Goal: Transaction & Acquisition: Obtain resource

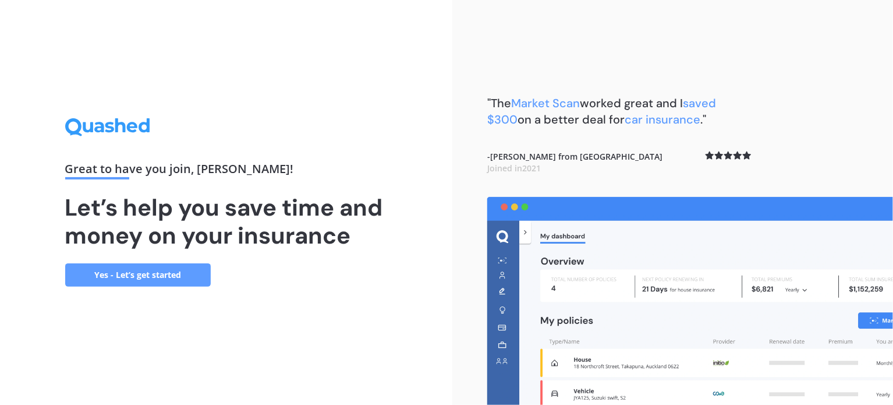
click at [153, 282] on link "Yes - Let’s get started" at bounding box center [138, 274] width 146 height 23
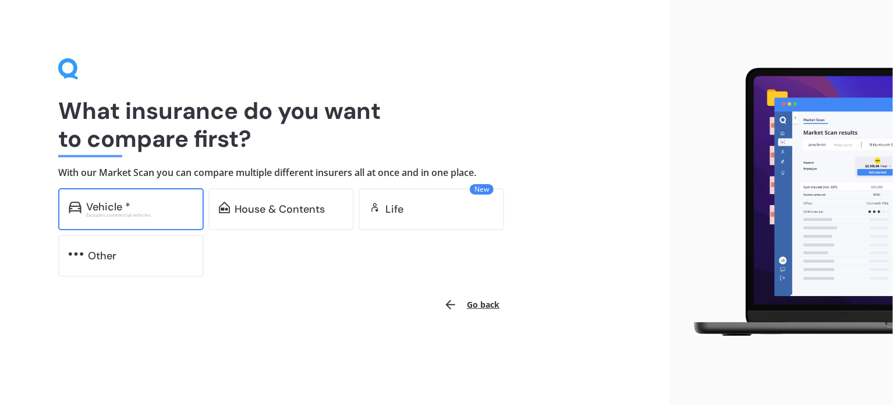
click at [137, 213] on div "Excludes commercial vehicles" at bounding box center [139, 214] width 107 height 5
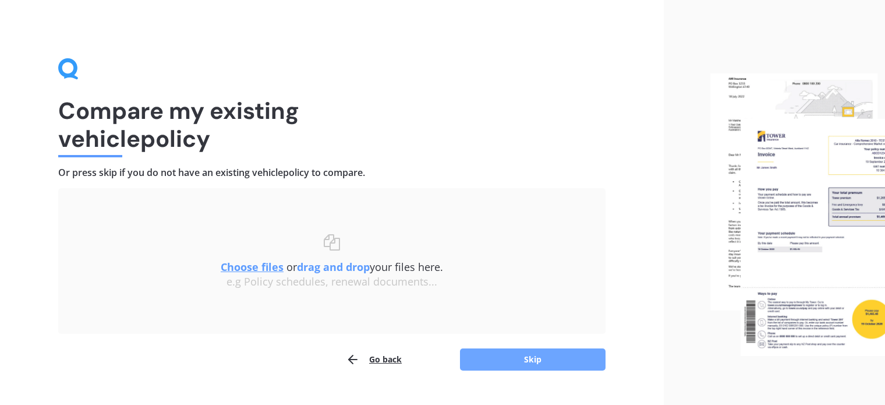
click at [550, 370] on button "Skip" at bounding box center [533, 359] width 146 height 22
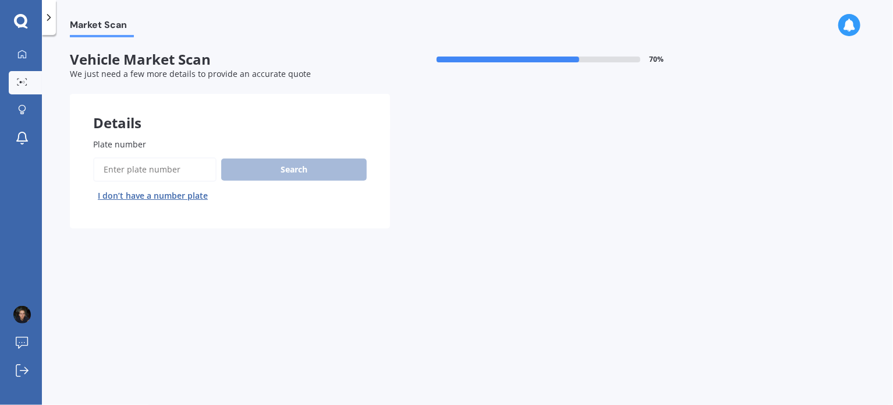
click at [116, 162] on input "Plate number" at bounding box center [154, 169] width 123 height 24
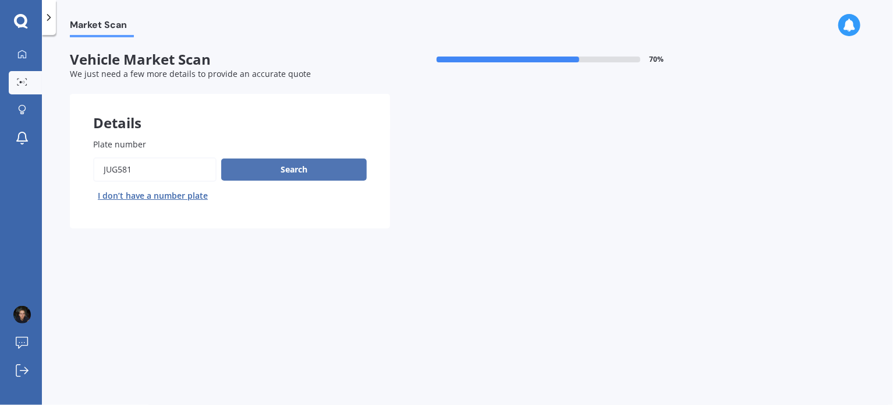
type input "jug581"
click at [270, 165] on button "Search" at bounding box center [294, 169] width 146 height 22
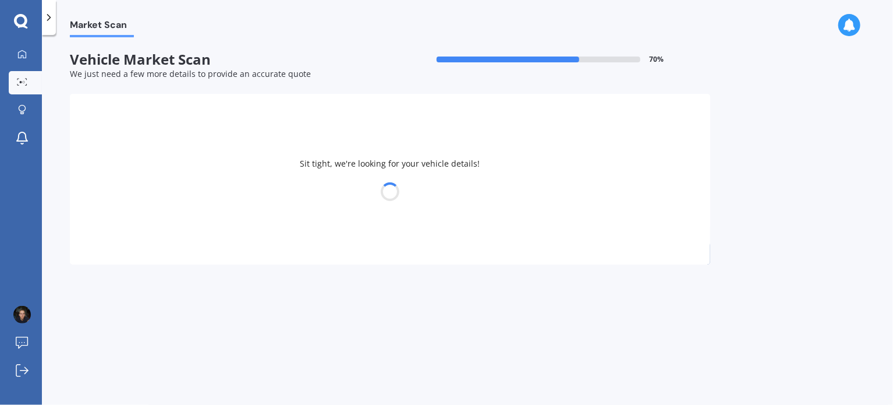
select select "TOYOTA"
select select "ALPHARD"
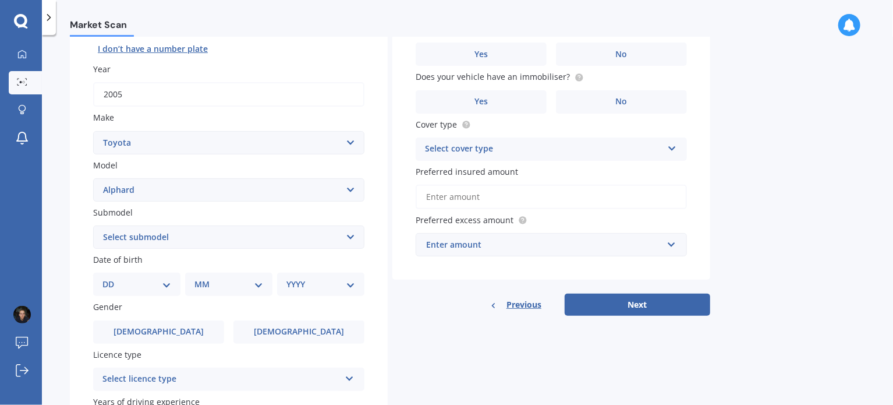
scroll to position [173, 0]
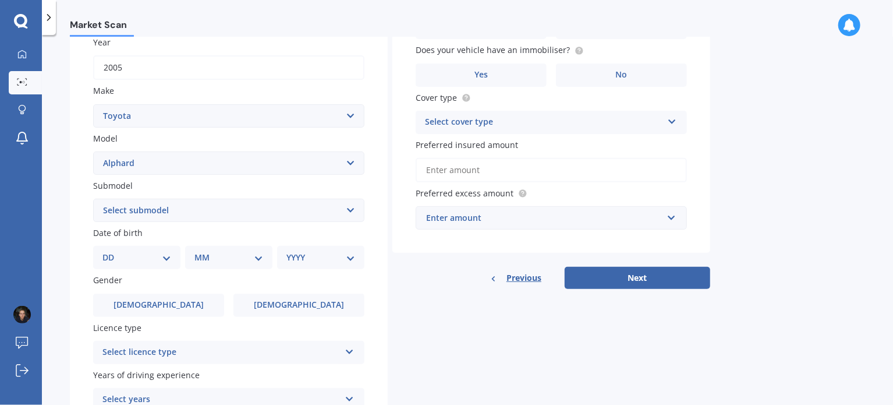
click at [177, 217] on select "Select submodel (All other) 2.4 Petrol 3.0 Petrol Hybrid" at bounding box center [228, 209] width 271 height 23
click at [80, 260] on div "Plate number Search I don’t have a number plate Year [DATE] Make Select make AC…" at bounding box center [229, 211] width 318 height 541
click at [151, 260] on select "DD 01 02 03 04 05 06 07 08 09 10 11 12 13 14 15 16 17 18 19 20 21 22 23 24 25 2…" at bounding box center [136, 257] width 69 height 13
click at [179, 311] on label "[DEMOGRAPHIC_DATA]" at bounding box center [158, 304] width 131 height 23
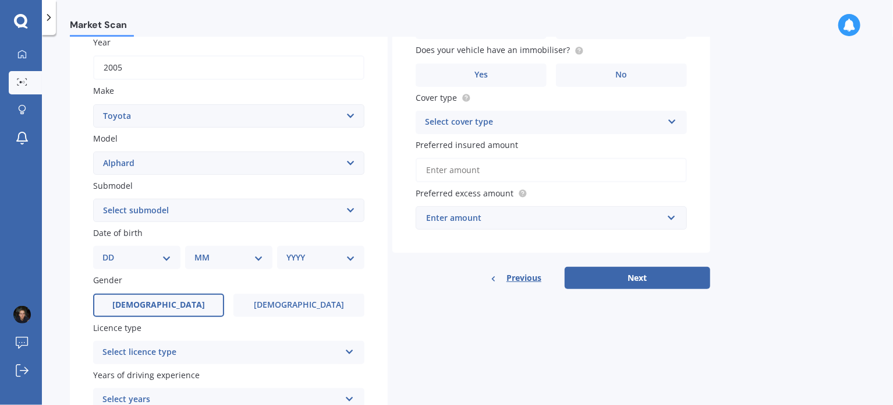
click at [0, 0] on input "[DEMOGRAPHIC_DATA]" at bounding box center [0, 0] width 0 height 0
click at [138, 260] on select "DD 01 02 03 04 05 06 07 08 09 10 11 12 13 14 15 16 17 18 19 20 21 22 23 24 25 2…" at bounding box center [136, 257] width 69 height 13
select select "10"
click at [112, 251] on select "DD 01 02 03 04 05 06 07 08 09 10 11 12 13 14 15 16 17 18 19 20 21 22 23 24 25 2…" at bounding box center [136, 257] width 69 height 13
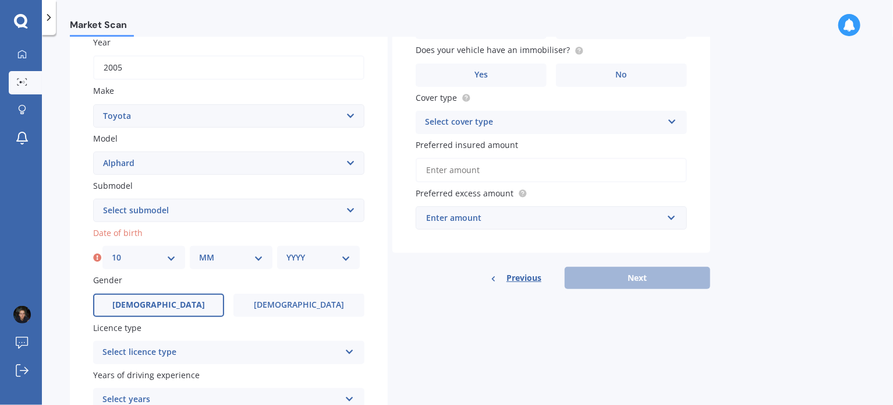
click at [230, 253] on select "MM 01 02 03 04 05 06 07 08 09 10 11 12" at bounding box center [231, 257] width 64 height 13
select select "01"
click at [199, 251] on select "MM 01 02 03 04 05 06 07 08 09 10 11 12" at bounding box center [231, 257] width 64 height 13
click at [320, 251] on select "YYYY 2025 2024 2023 2022 2021 2020 2019 2018 2017 2016 2015 2014 2013 2012 2011…" at bounding box center [318, 257] width 64 height 13
select select "2006"
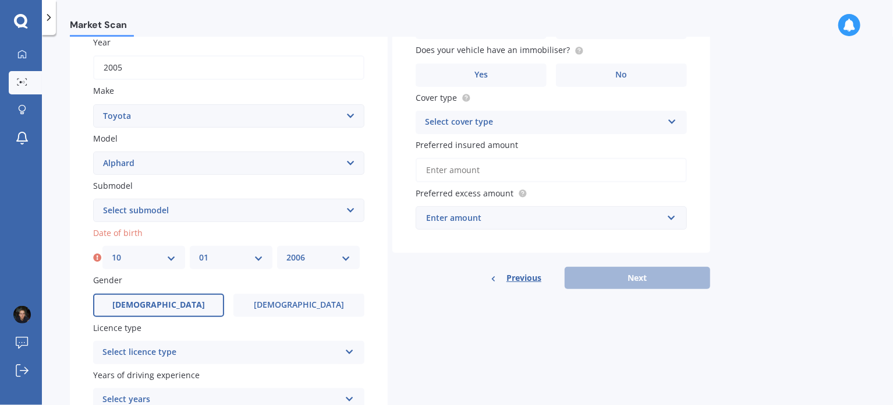
click at [286, 251] on select "YYYY 2025 2024 2023 2022 2021 2020 2019 2018 2017 2016 2015 2014 2013 2012 2011…" at bounding box center [318, 257] width 64 height 13
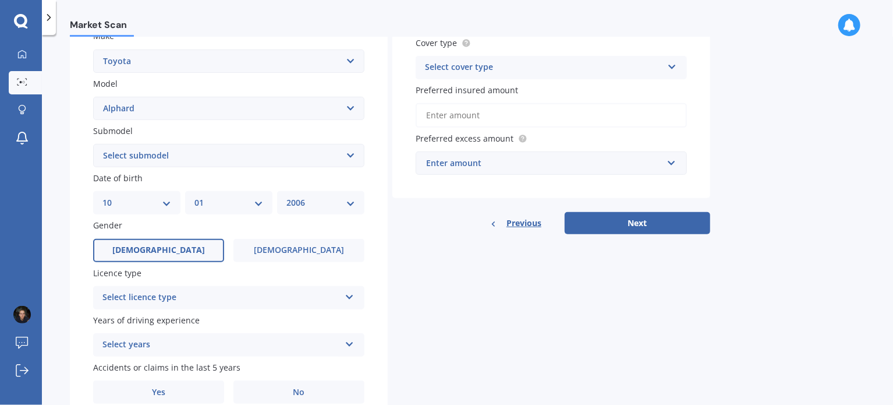
scroll to position [281, 0]
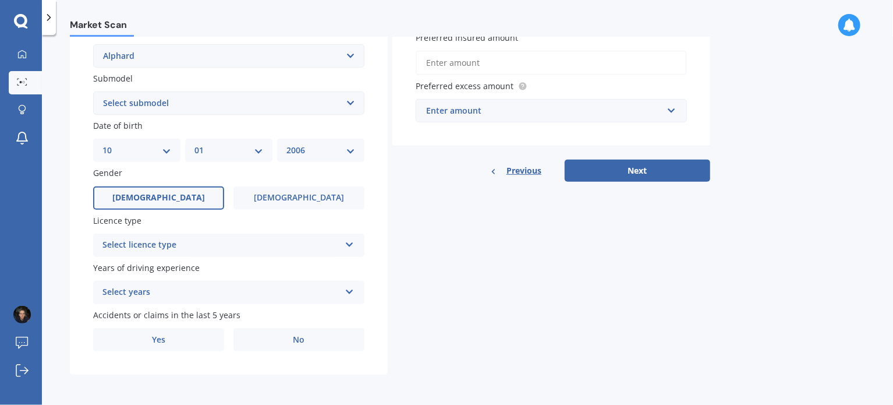
click at [232, 249] on div "Select licence type" at bounding box center [221, 245] width 238 height 14
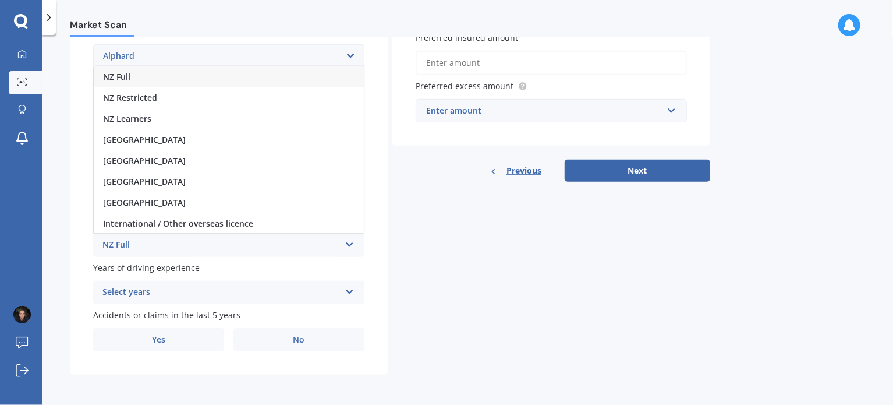
scroll to position [1, 0]
click at [285, 223] on div "International / Other overseas licence" at bounding box center [229, 222] width 270 height 21
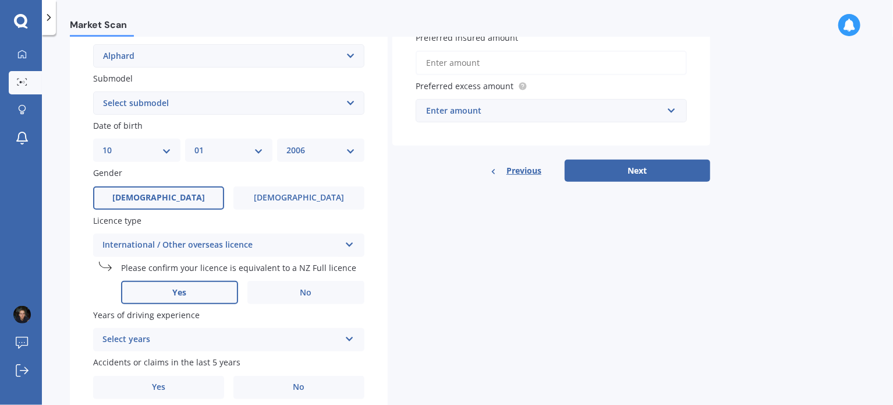
click at [192, 292] on label "Yes" at bounding box center [179, 292] width 117 height 23
click at [0, 0] on input "Yes" at bounding box center [0, 0] width 0 height 0
click at [190, 350] on div "Select years 5 or more years 4 years 3 years 2 years 1 year" at bounding box center [228, 339] width 271 height 23
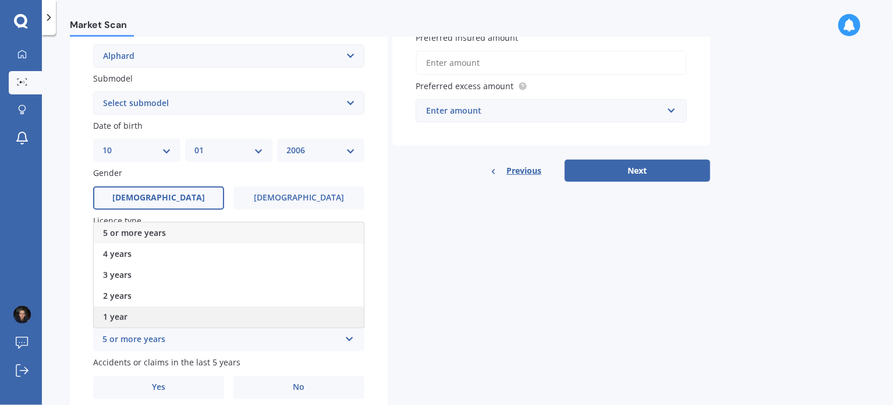
click at [139, 317] on div "1 year" at bounding box center [229, 316] width 270 height 21
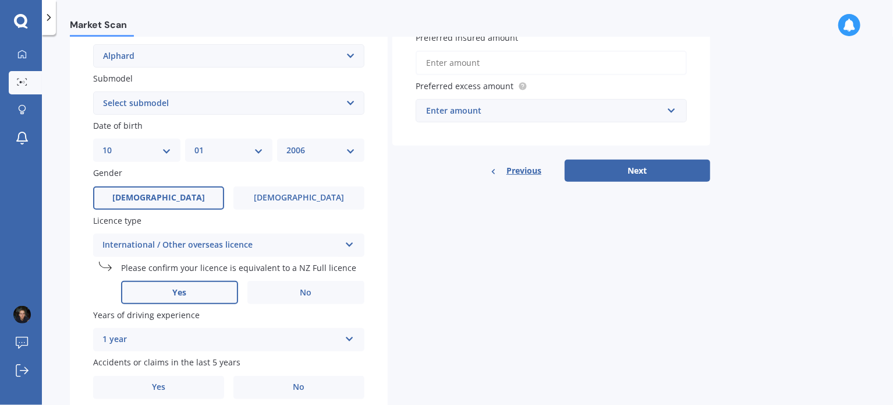
scroll to position [328, 0]
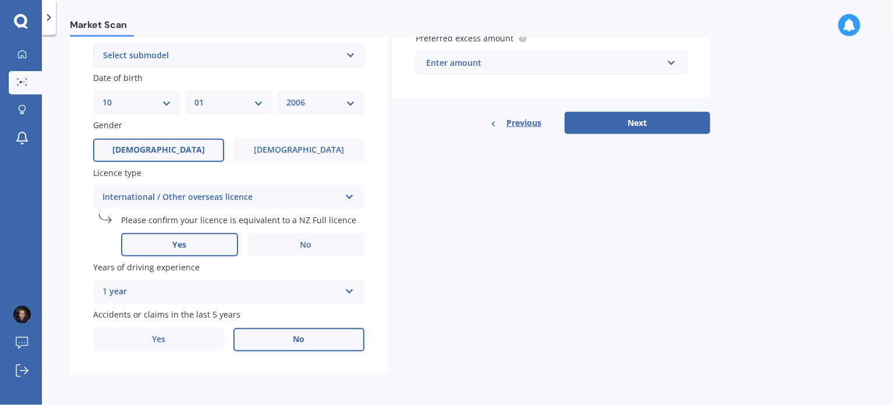
click at [297, 332] on label "No" at bounding box center [298, 339] width 131 height 23
click at [0, 0] on input "No" at bounding box center [0, 0] width 0 height 0
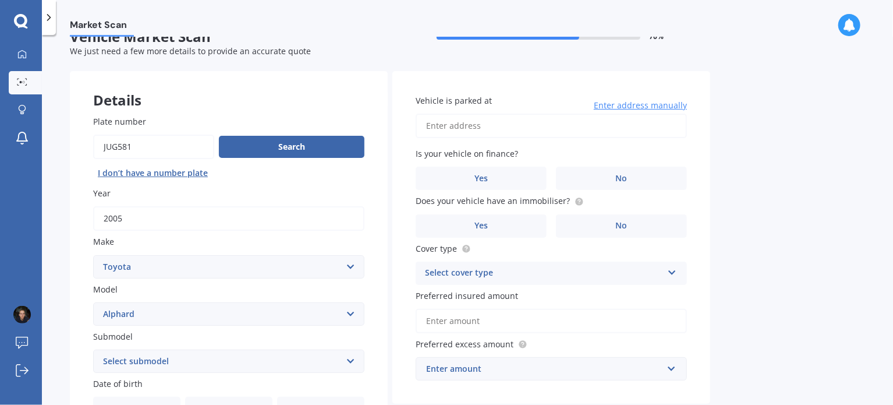
scroll to position [26, 0]
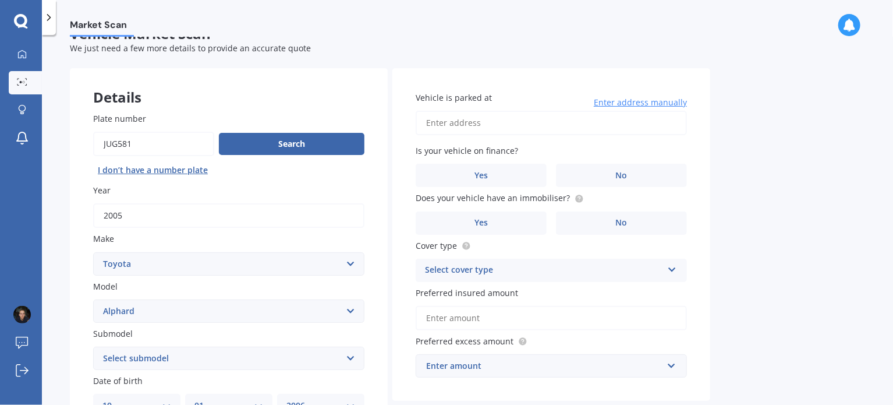
click at [630, 163] on div "Is your vehicle on finance? Yes No" at bounding box center [551, 165] width 271 height 42
click at [626, 175] on span "No" at bounding box center [622, 176] width 12 height 10
click at [0, 0] on input "No" at bounding box center [0, 0] width 0 height 0
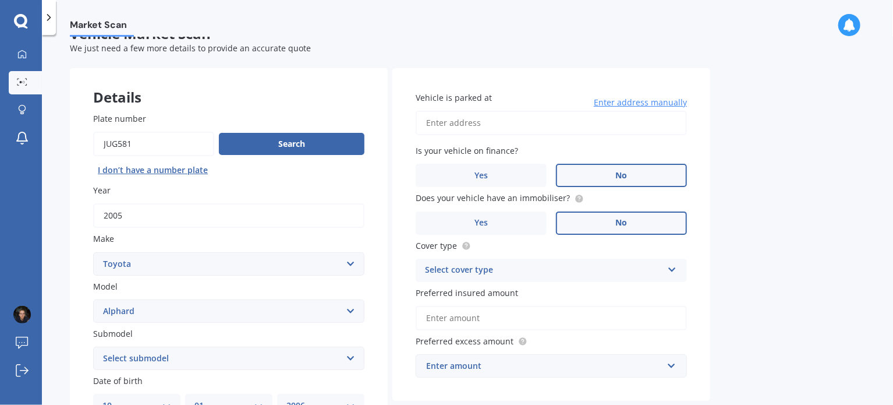
click at [615, 221] on label "No" at bounding box center [621, 222] width 131 height 23
click at [0, 0] on input "No" at bounding box center [0, 0] width 0 height 0
click at [523, 212] on label "Yes" at bounding box center [481, 222] width 131 height 23
click at [0, 0] on input "Yes" at bounding box center [0, 0] width 0 height 0
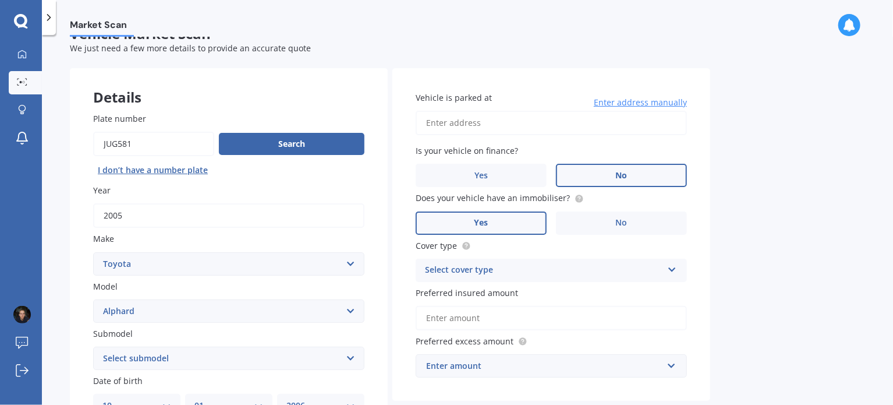
scroll to position [91, 0]
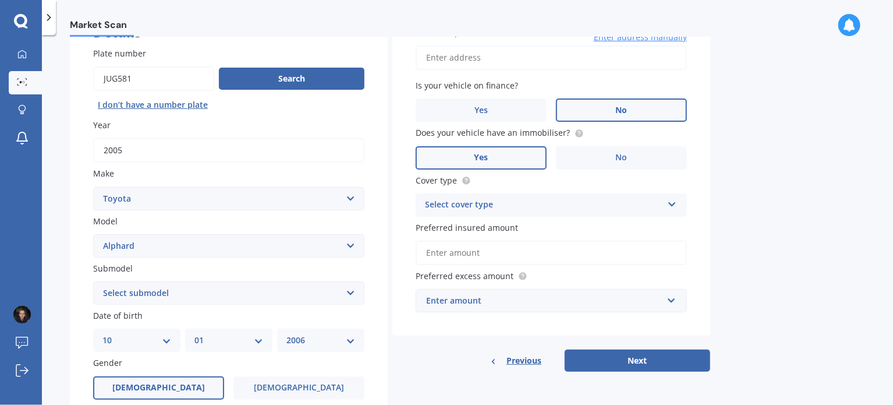
click at [547, 207] on div "Select cover type" at bounding box center [544, 205] width 238 height 14
click at [515, 224] on div "Comprehensive" at bounding box center [551, 227] width 270 height 21
click at [517, 207] on div "Comprehensive" at bounding box center [544, 205] width 238 height 14
click at [519, 221] on div "Comprehensive" at bounding box center [551, 227] width 270 height 21
click at [499, 260] on input "Preferred insured amount" at bounding box center [551, 252] width 271 height 24
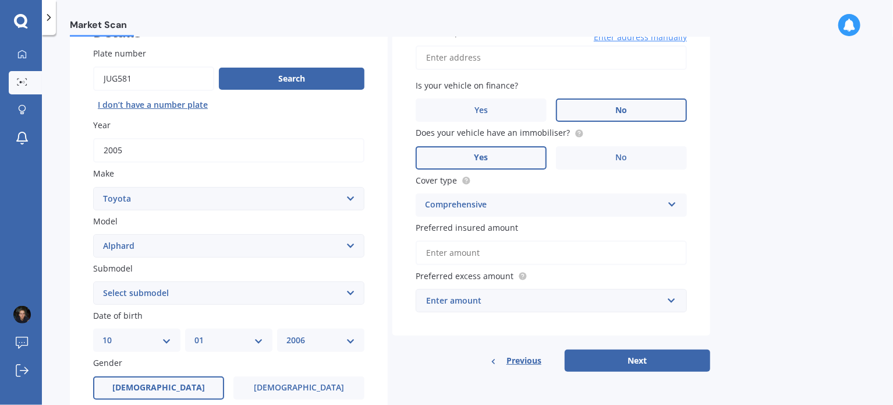
click at [497, 297] on div "Enter amount" at bounding box center [544, 300] width 236 height 13
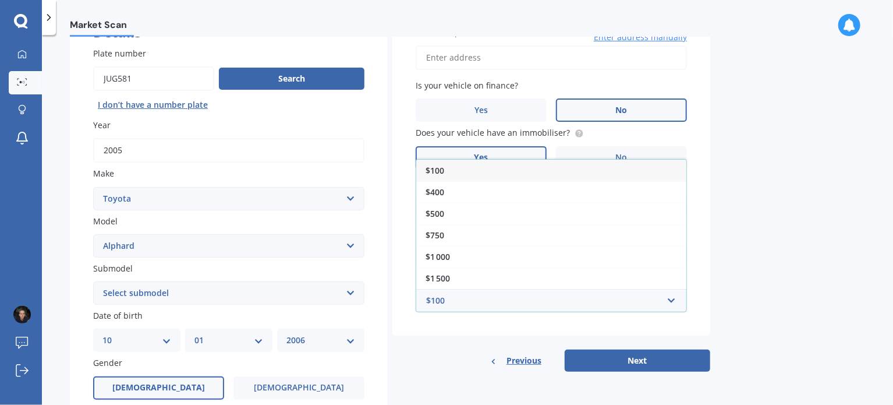
click at [771, 270] on div "Market Scan Vehicle Market Scan 70 % We just need a few more details to provide…" at bounding box center [467, 222] width 851 height 370
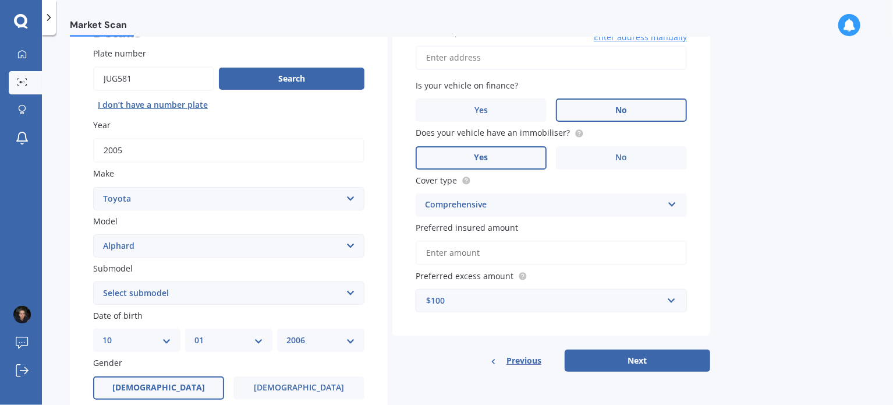
click at [569, 297] on div "$100" at bounding box center [544, 300] width 236 height 13
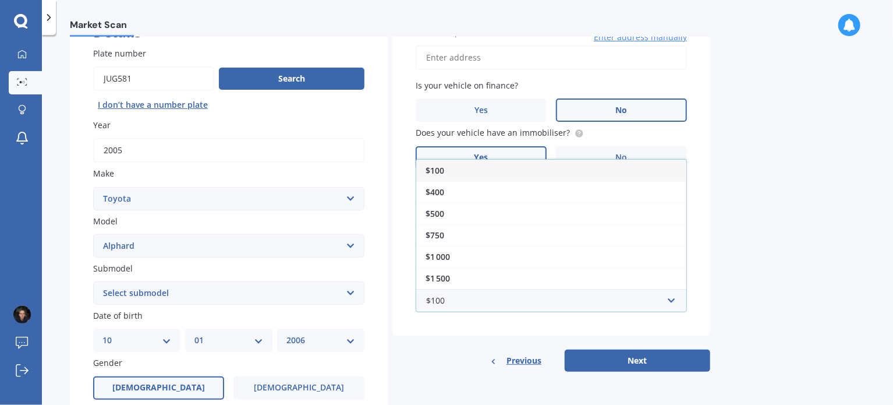
click at [470, 168] on div "$100" at bounding box center [551, 170] width 270 height 22
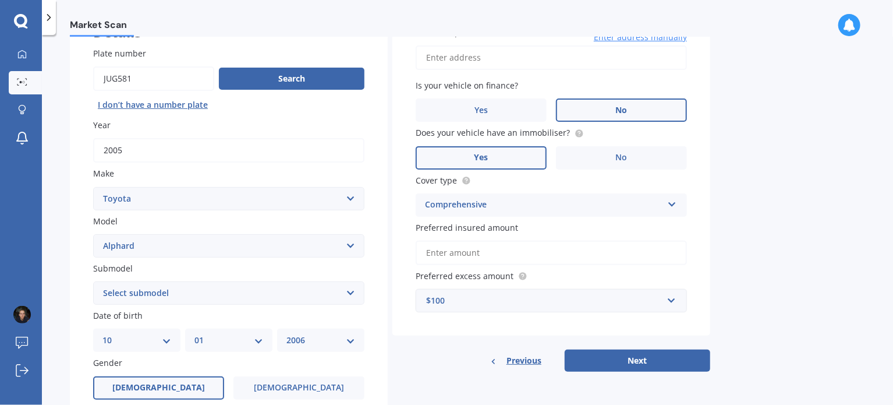
click at [471, 303] on div "$100" at bounding box center [544, 300] width 236 height 13
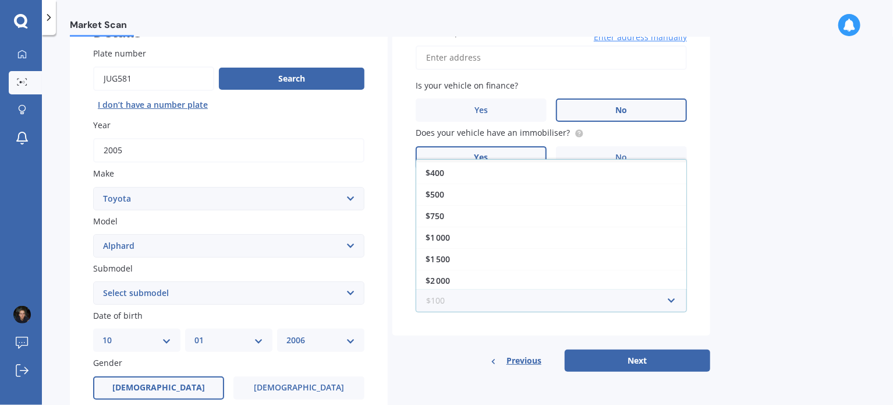
scroll to position [0, 0]
click at [754, 205] on div "Market Scan Vehicle Market Scan 70 % We just need a few more details to provide…" at bounding box center [467, 222] width 851 height 370
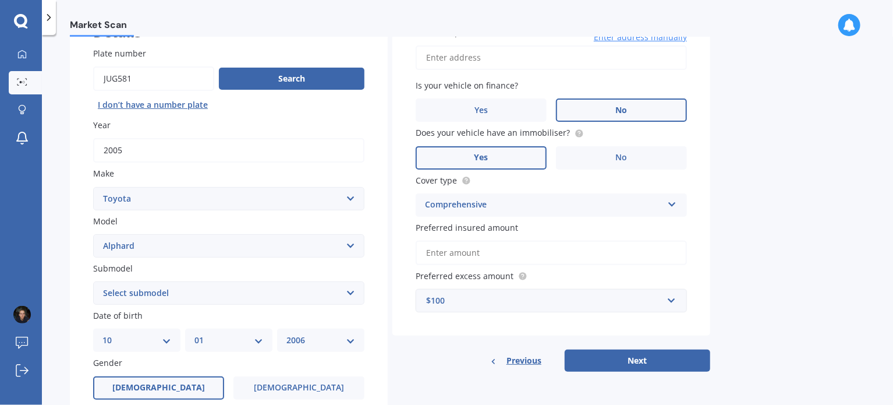
click at [485, 306] on div "$100" at bounding box center [544, 300] width 236 height 13
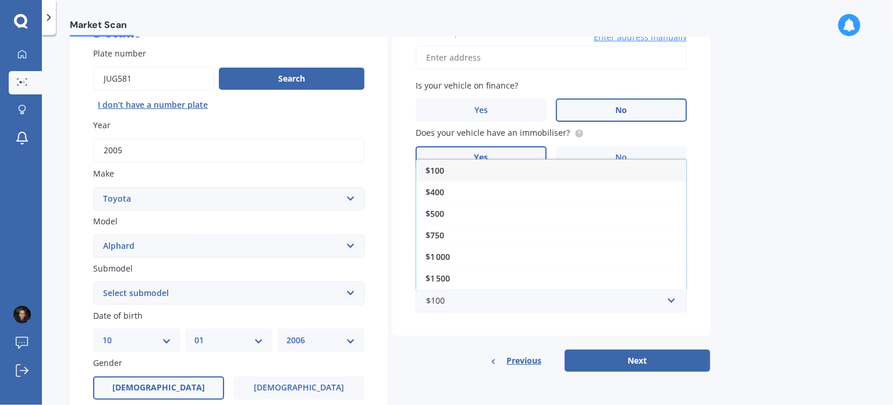
click at [508, 359] on span "Previous" at bounding box center [523, 360] width 35 height 17
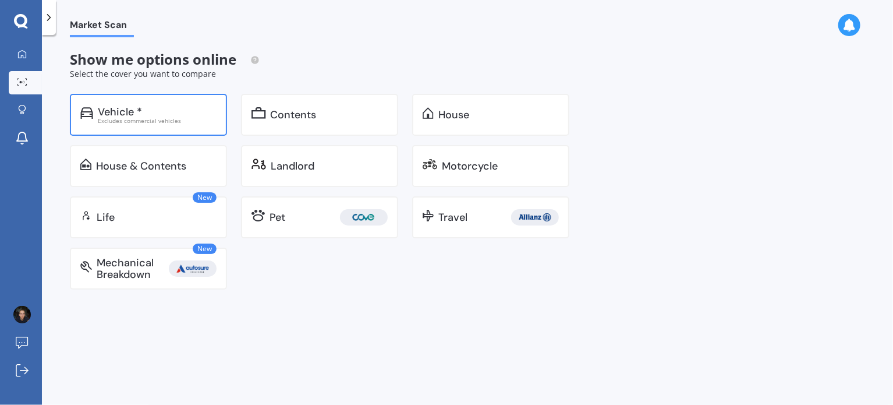
click at [132, 112] on div "Vehicle *" at bounding box center [120, 112] width 44 height 12
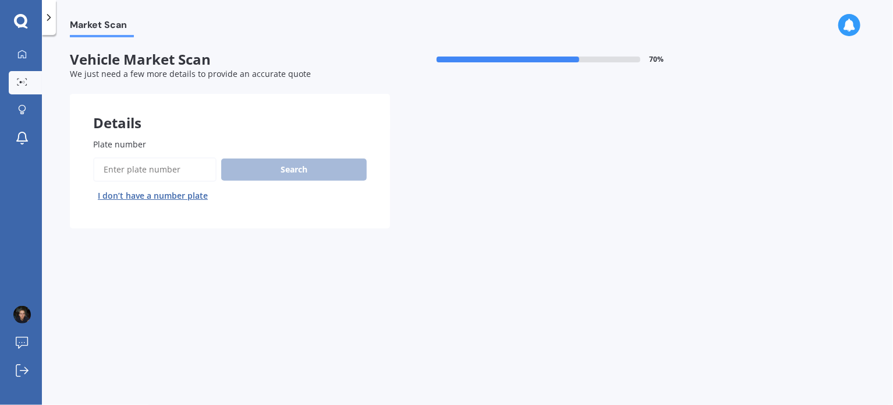
click at [221, 165] on div "Search I don’t have a number plate" at bounding box center [230, 181] width 274 height 48
click at [190, 164] on input "Plate number" at bounding box center [154, 169] width 123 height 24
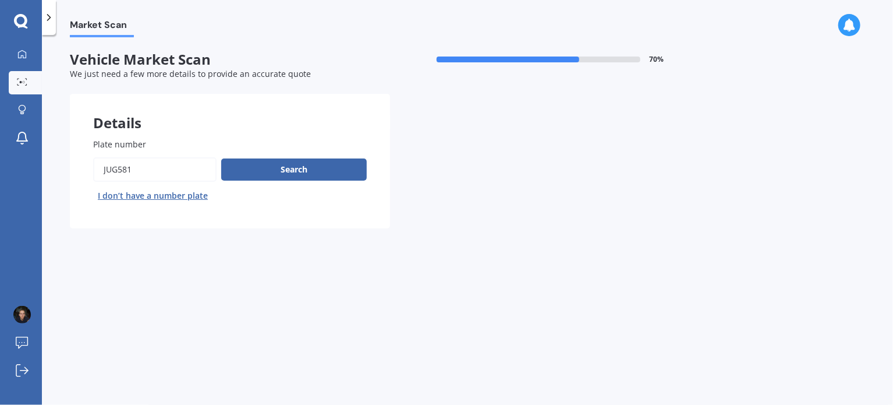
type input "jug581"
click at [295, 183] on div "Search I don’t have a number plate" at bounding box center [230, 181] width 274 height 48
click at [299, 178] on button "Search" at bounding box center [294, 169] width 146 height 22
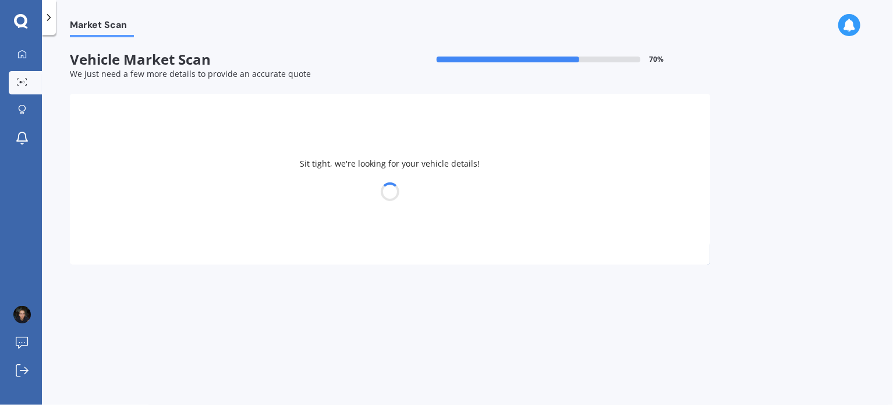
select select "TOYOTA"
select select "ALPHARD"
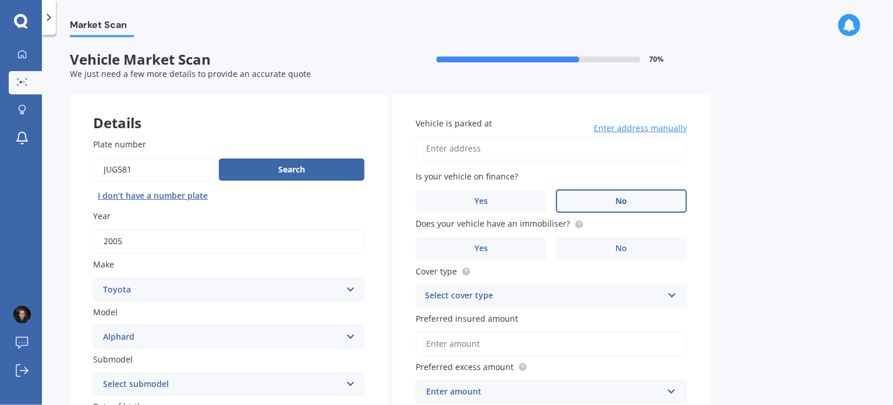
click at [568, 192] on label "No" at bounding box center [621, 200] width 131 height 23
click at [0, 0] on input "No" at bounding box center [0, 0] width 0 height 0
click at [536, 240] on label "Yes" at bounding box center [481, 248] width 131 height 23
click at [0, 0] on input "Yes" at bounding box center [0, 0] width 0 height 0
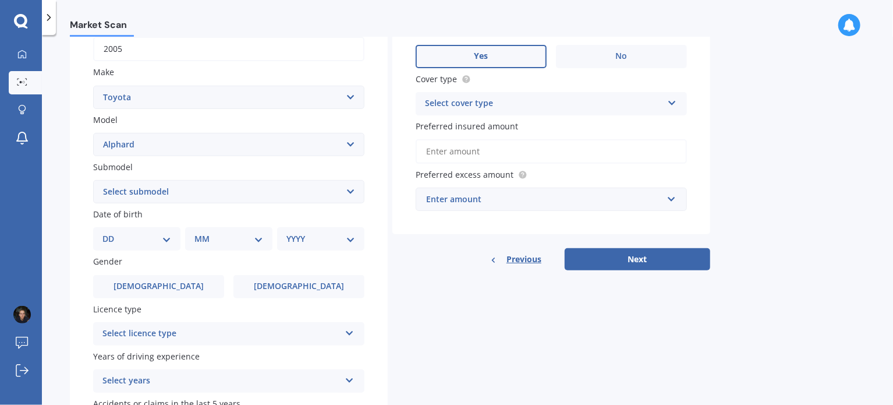
scroll to position [214, 0]
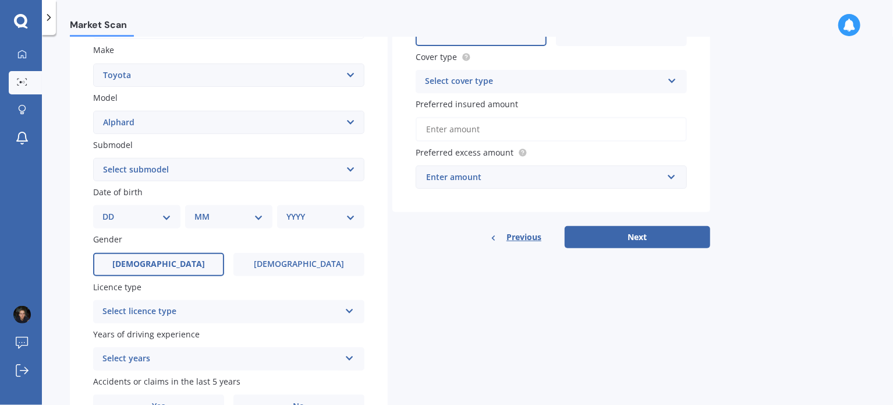
click at [158, 268] on span "[DEMOGRAPHIC_DATA]" at bounding box center [158, 264] width 93 height 10
click at [0, 0] on input "[DEMOGRAPHIC_DATA]" at bounding box center [0, 0] width 0 height 0
click at [158, 213] on select "DD 01 02 03 04 05 06 07 08 09 10 11 12 13 14 15 16 17 18 19 20 21 22 23 24 25 2…" at bounding box center [136, 216] width 69 height 13
select select "10"
click at [112, 210] on select "DD 01 02 03 04 05 06 07 08 09 10 11 12 13 14 15 16 17 18 19 20 21 22 23 24 25 2…" at bounding box center [136, 216] width 69 height 13
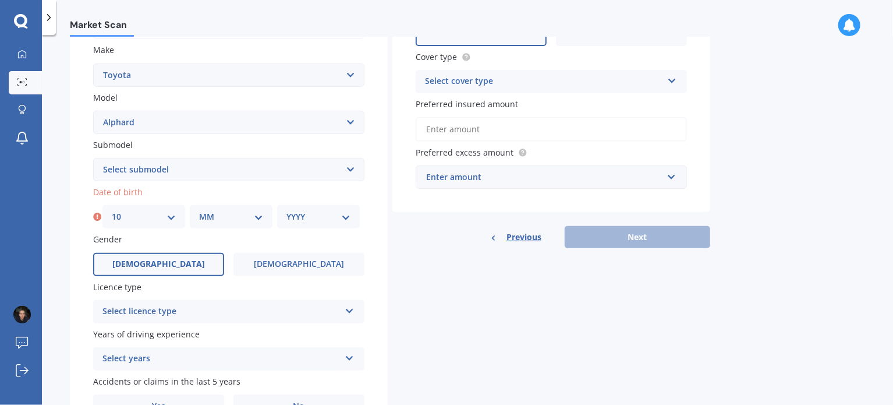
click at [232, 208] on div "MM 01 02 03 04 05 06 07 08 09 10 11 12" at bounding box center [231, 216] width 83 height 23
click at [234, 226] on div "MM 01 02 03 04 05 06 07 08 09 10 11 12" at bounding box center [231, 216] width 83 height 23
click at [314, 171] on select "Select submodel (All other) 2.4 Petrol 3.0 Petrol Hybrid" at bounding box center [228, 169] width 271 height 23
click at [371, 214] on div "Plate number Search I don’t have a number plate Year [DATE] Make Select make AC…" at bounding box center [229, 170] width 318 height 541
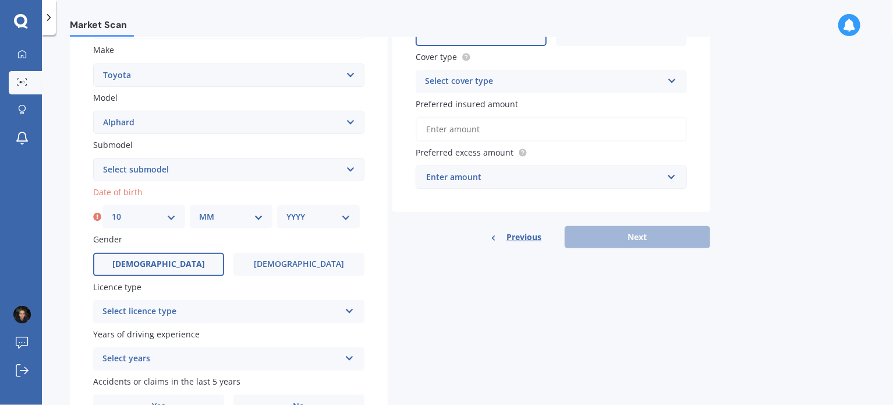
click at [250, 224] on div "MM 01 02 03 04 05 06 07 08 09 10 11 12" at bounding box center [231, 216] width 83 height 23
click at [272, 217] on div "DD 01 02 03 04 05 06 07 08 09 10 11 12 13 14 15 16 17 18 19 20 21 22 23 24 25 2…" at bounding box center [230, 216] width 257 height 23
click at [261, 216] on select "MM 01 02 03 04 05 06 07 08 09 10 11 12" at bounding box center [231, 216] width 64 height 13
select select "01"
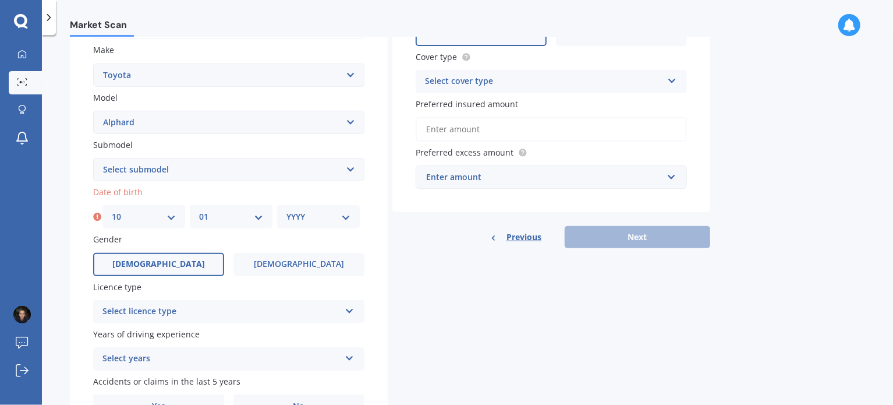
click at [199, 210] on select "MM 01 02 03 04 05 06 07 08 09 10 11 12" at bounding box center [231, 216] width 64 height 13
click at [309, 222] on select "YYYY 2025 2024 2023 2022 2021 2020 2019 2018 2017 2016 2015 2014 2013 2012 2011…" at bounding box center [318, 216] width 64 height 13
select select "2006"
click at [286, 210] on select "YYYY 2025 2024 2023 2022 2021 2020 2019 2018 2017 2016 2015 2014 2013 2012 2011…" at bounding box center [318, 216] width 64 height 13
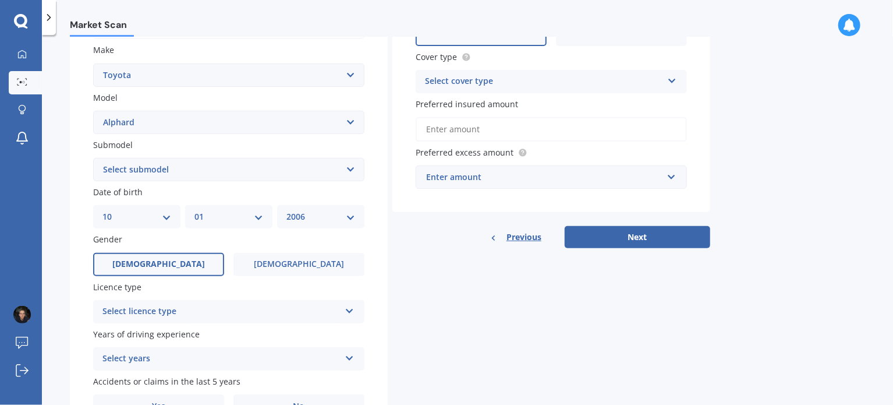
click at [252, 313] on div "Select licence type" at bounding box center [221, 311] width 238 height 14
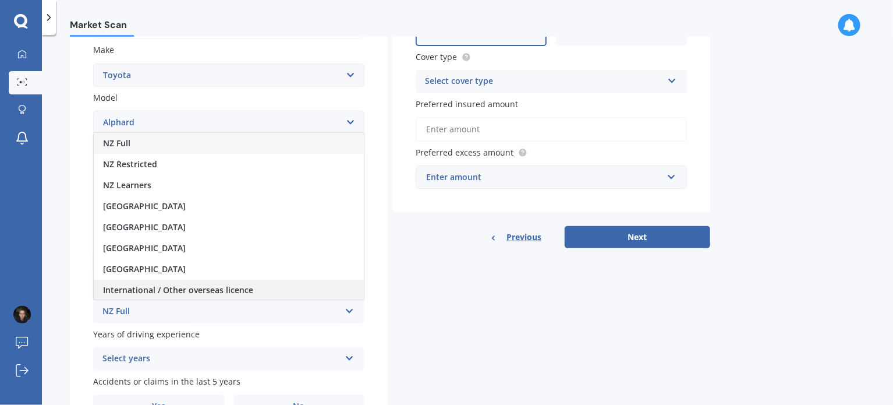
click at [215, 289] on span "International / Other overseas licence" at bounding box center [178, 289] width 150 height 11
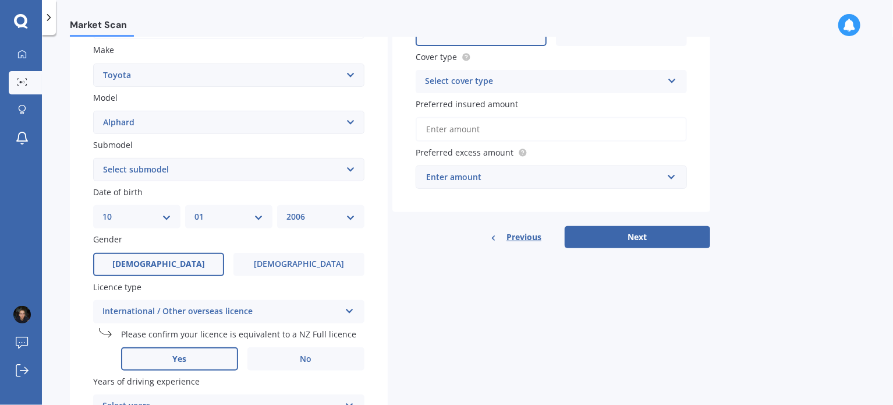
click at [182, 351] on label "Yes" at bounding box center [179, 358] width 117 height 23
click at [0, 0] on input "Yes" at bounding box center [0, 0] width 0 height 0
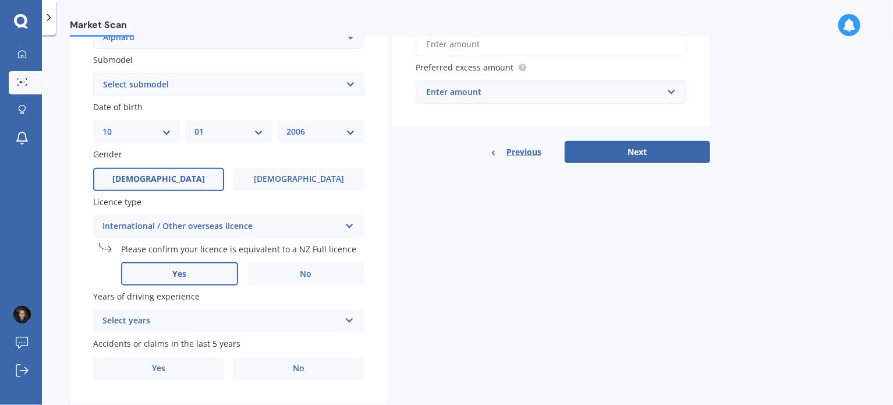
scroll to position [302, 0]
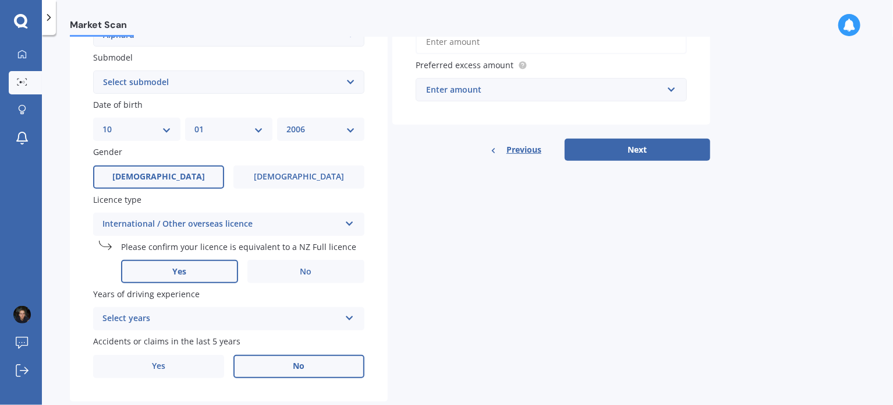
click at [296, 370] on span "No" at bounding box center [299, 366] width 12 height 10
click at [0, 0] on input "No" at bounding box center [0, 0] width 0 height 0
click at [283, 324] on div "Select years" at bounding box center [221, 318] width 238 height 14
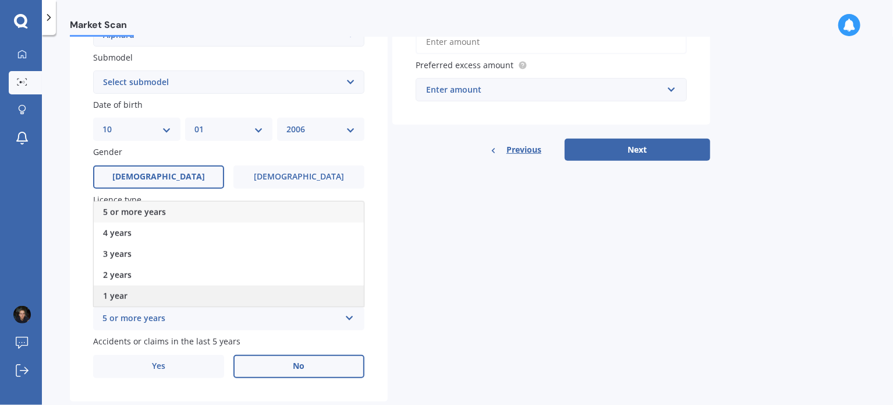
click at [257, 305] on div "1 year" at bounding box center [229, 295] width 270 height 21
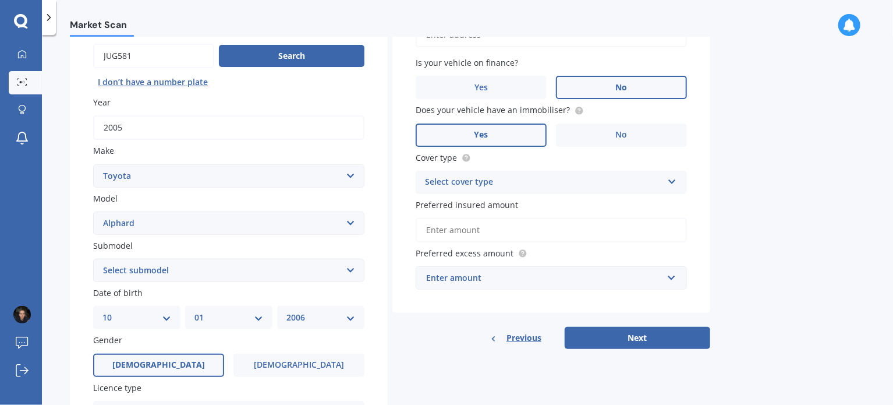
scroll to position [112, 0]
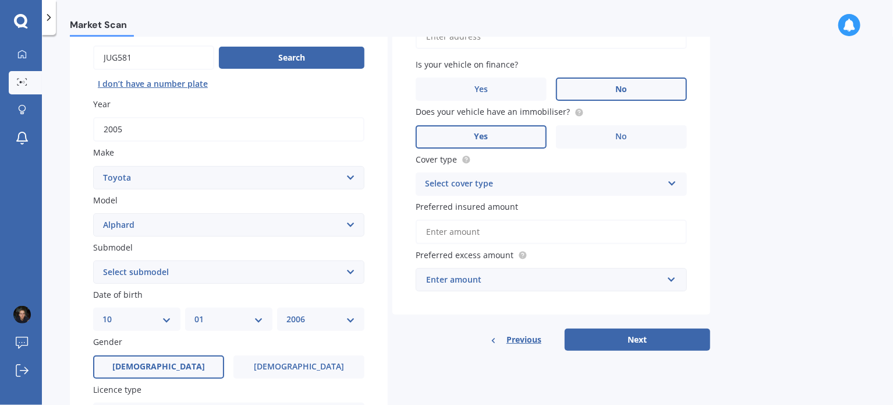
click at [563, 183] on div "Select cover type" at bounding box center [544, 184] width 238 height 14
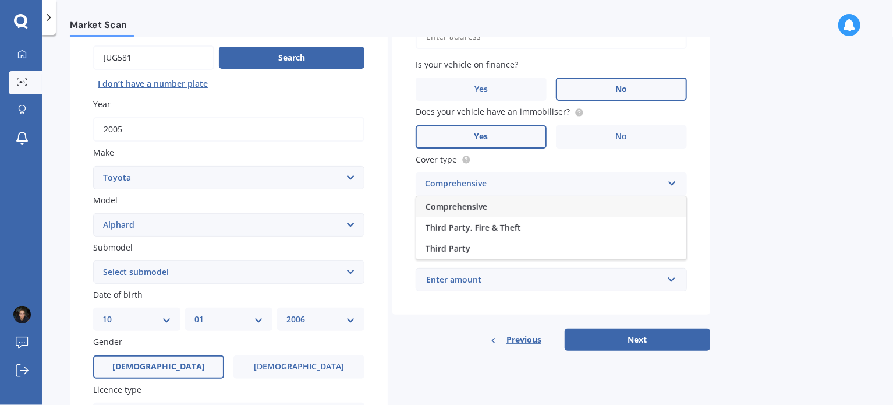
click at [543, 201] on div "Comprehensive" at bounding box center [551, 206] width 270 height 21
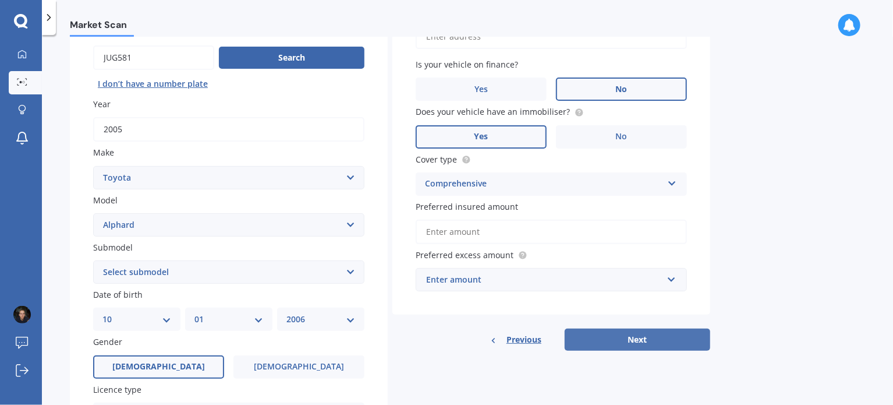
click at [627, 347] on button "Next" at bounding box center [638, 339] width 146 height 22
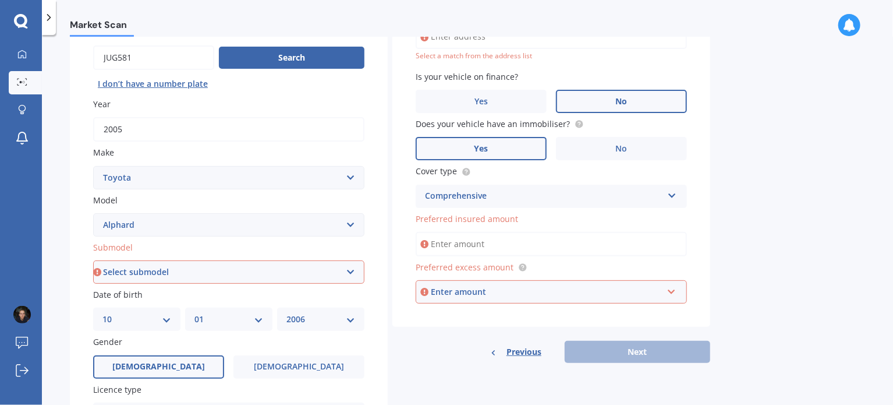
click at [270, 284] on div "Plate number Search I don’t have a number plate Year [DATE] Make Select make AC…" at bounding box center [229, 297] width 318 height 588
click at [263, 263] on select "Select submodel (All other) 2.4 Petrol 3.0 Petrol Hybrid" at bounding box center [228, 271] width 271 height 23
click at [172, 277] on select "Select submodel (All other) 2.4 Petrol 3.0 Petrol Hybrid" at bounding box center [228, 271] width 271 height 23
select select "2.4 PETROL"
click at [93, 260] on select "Select submodel (All other) 2.4 Petrol 3.0 Petrol Hybrid" at bounding box center [228, 271] width 271 height 23
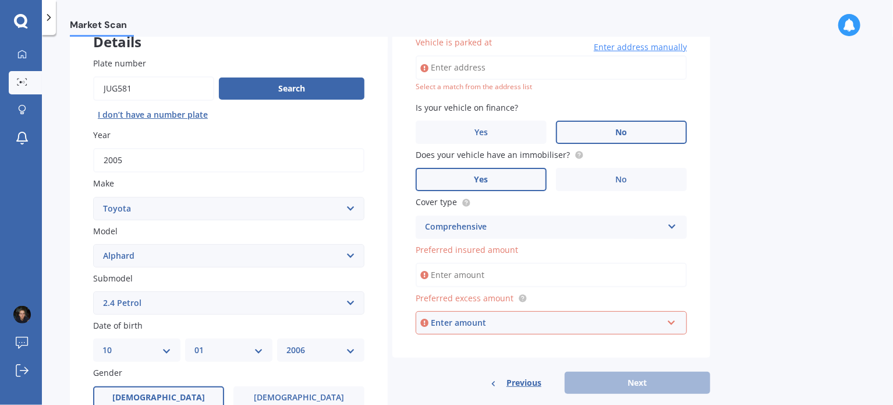
scroll to position [79, 0]
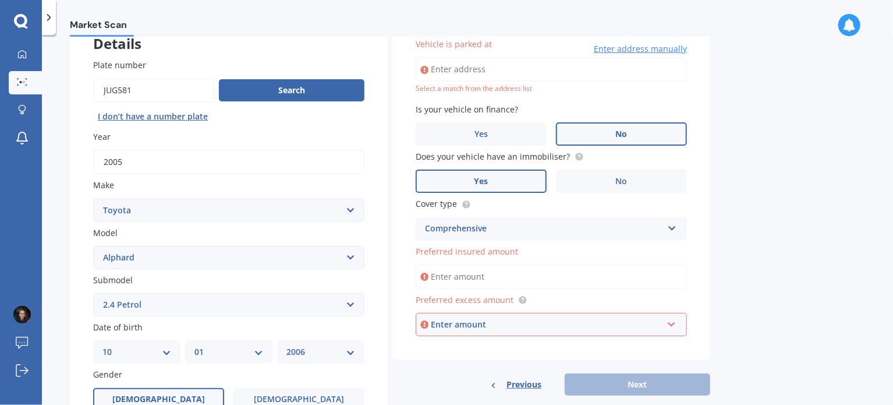
click at [533, 72] on input "Vehicle is parked at" at bounding box center [551, 69] width 271 height 24
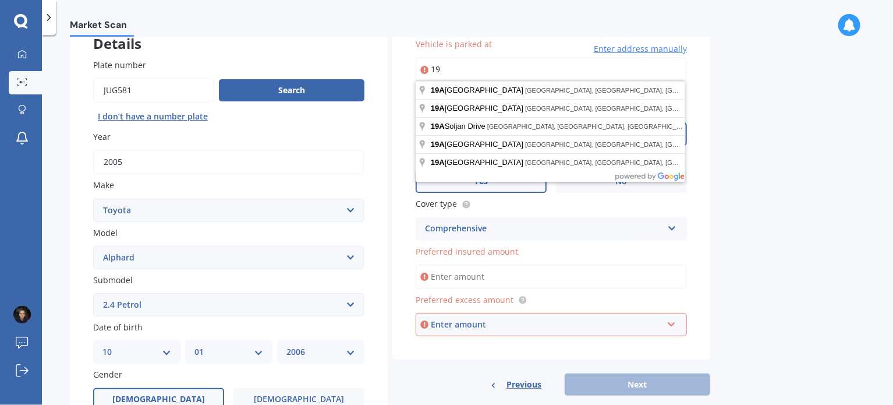
type input "1"
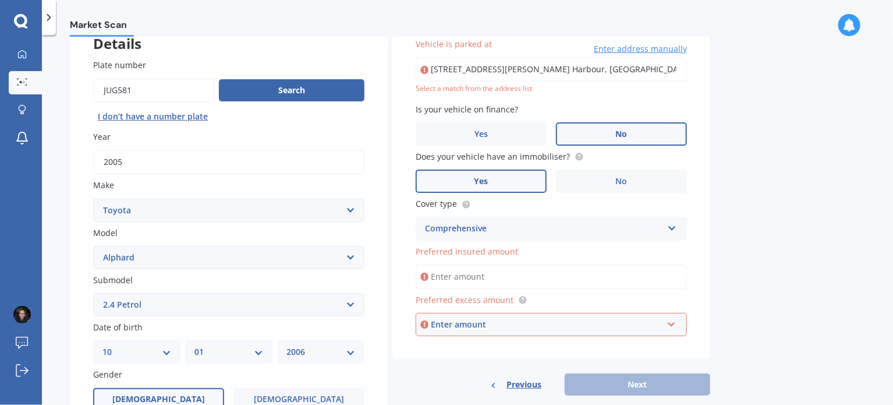
type input "[STREET_ADDRESS][PERSON_NAME]"
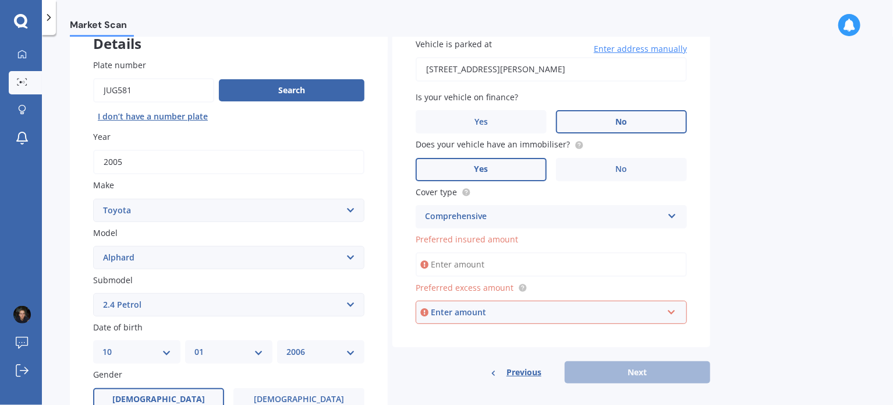
click at [494, 270] on input "Preferred insured amount" at bounding box center [551, 264] width 271 height 24
click at [455, 270] on input "Preferred insured amount" at bounding box center [551, 264] width 271 height 24
click at [460, 316] on div "Enter amount" at bounding box center [547, 312] width 232 height 13
drag, startPoint x: 812, startPoint y: 282, endPoint x: 819, endPoint y: 282, distance: 7.0
click at [819, 282] on div "Market Scan Vehicle Market Scan 70 % We just need a few more details to provide…" at bounding box center [467, 222] width 851 height 370
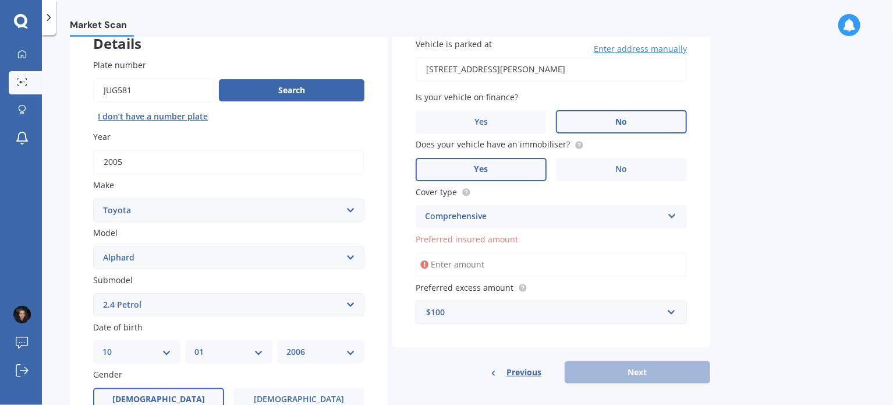
click at [558, 312] on div "$100" at bounding box center [544, 312] width 236 height 13
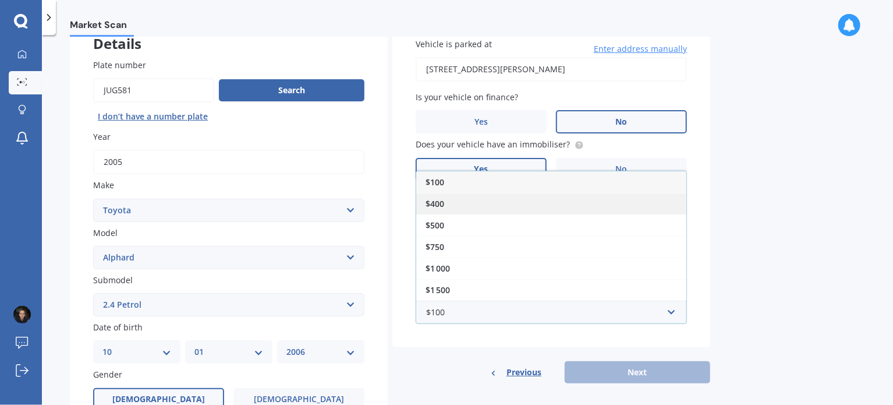
click at [568, 208] on div "$400" at bounding box center [551, 204] width 270 height 22
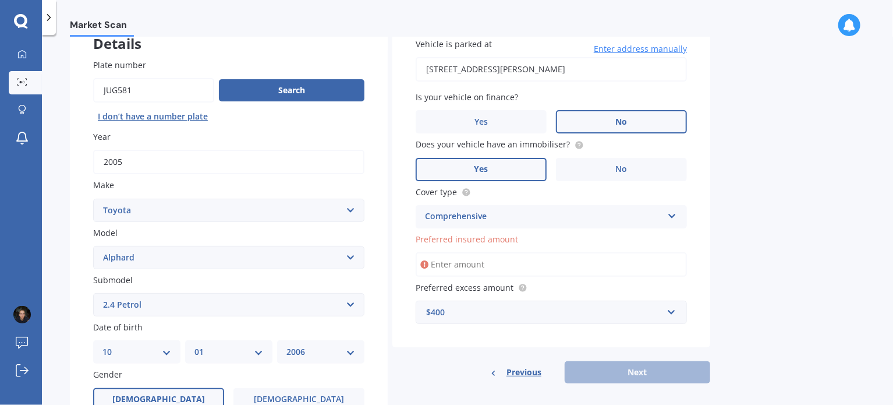
click at [496, 260] on input "Preferred insured amount" at bounding box center [551, 264] width 271 height 24
click at [481, 261] on input "Preferred insured amount" at bounding box center [551, 264] width 271 height 24
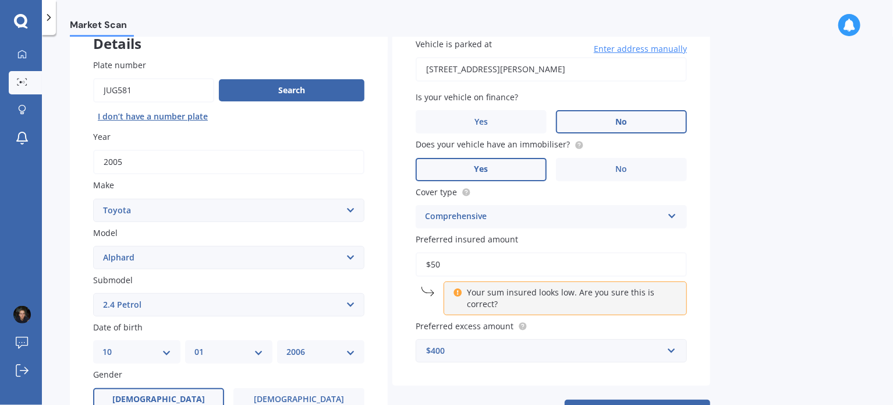
type input "$5"
type input "$1"
type input "$200"
drag, startPoint x: 426, startPoint y: 236, endPoint x: 572, endPoint y: 235, distance: 146.1
click at [572, 235] on label "Preferred insured amount" at bounding box center [549, 239] width 267 height 12
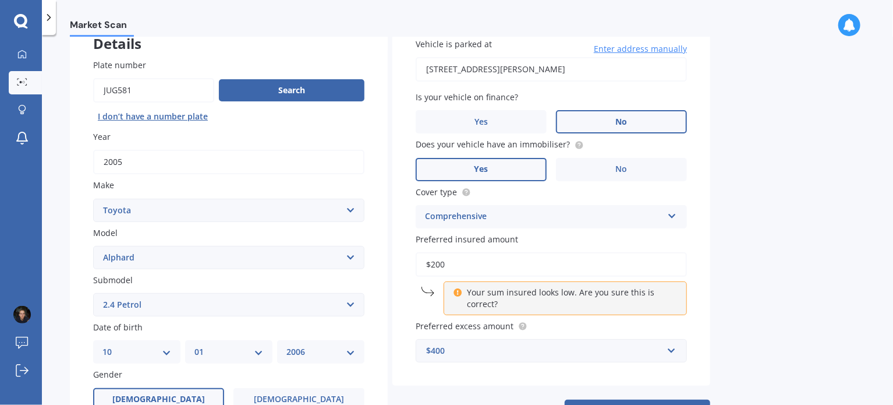
click at [572, 252] on input "$200" at bounding box center [551, 264] width 271 height 24
drag, startPoint x: 511, startPoint y: 237, endPoint x: 398, endPoint y: 232, distance: 113.6
click at [398, 232] on div "Vehicle is parked at [STREET_ADDRESS][PERSON_NAME] Enter address manually Is yo…" at bounding box center [551, 200] width 318 height 371
copy span "Preferred insured amoun"
click at [693, 403] on button "Next" at bounding box center [638, 410] width 146 height 22
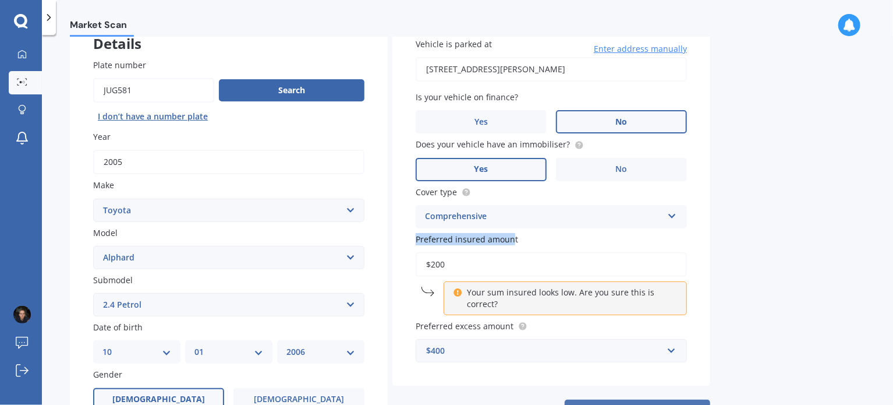
select select "10"
select select "01"
select select "2006"
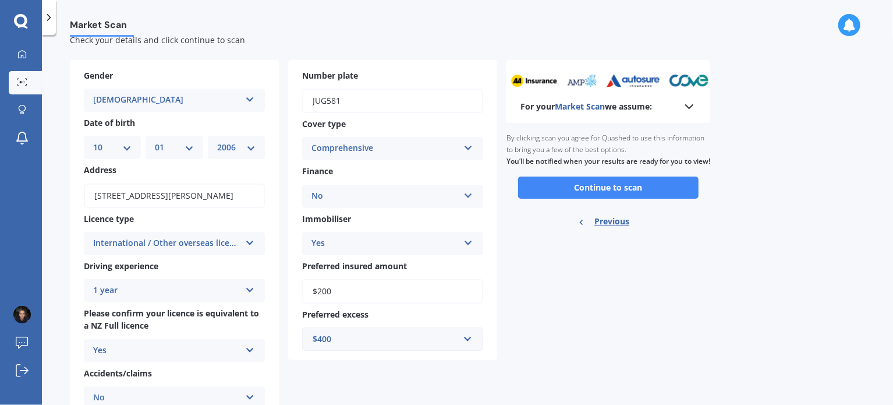
scroll to position [0, 0]
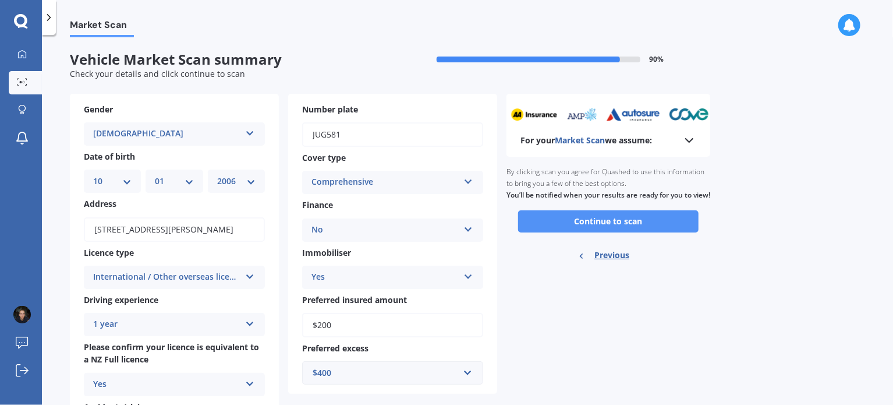
click at [602, 232] on button "Continue to scan" at bounding box center [608, 221] width 180 height 22
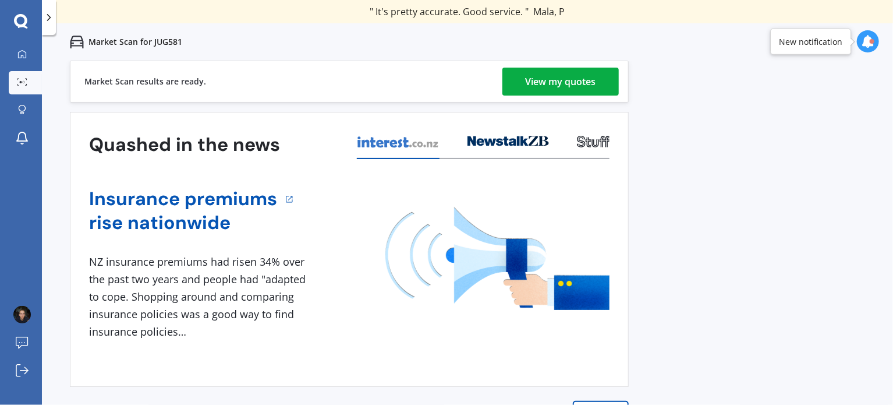
click at [577, 70] on div "View my quotes" at bounding box center [561, 82] width 70 height 28
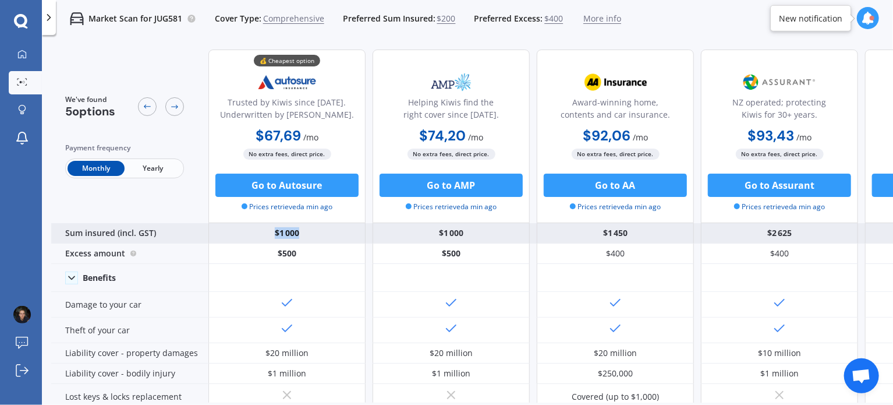
drag, startPoint x: 262, startPoint y: 236, endPoint x: 328, endPoint y: 231, distance: 65.9
click at [328, 231] on div "$1 000" at bounding box center [286, 233] width 157 height 20
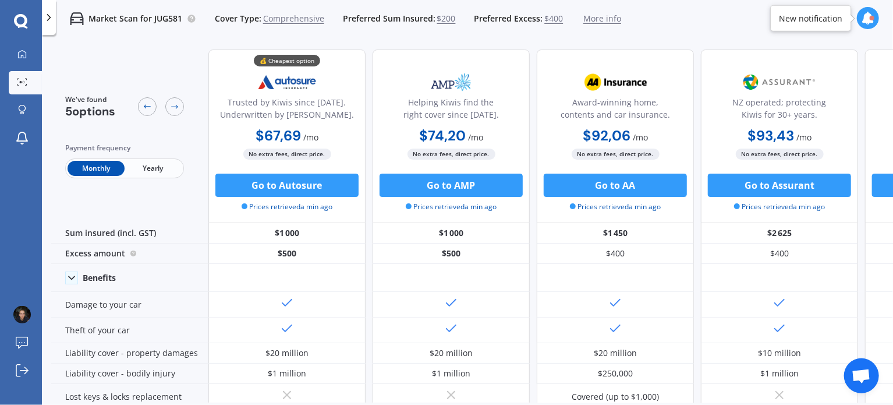
click at [586, 21] on span "More info" at bounding box center [602, 19] width 38 height 12
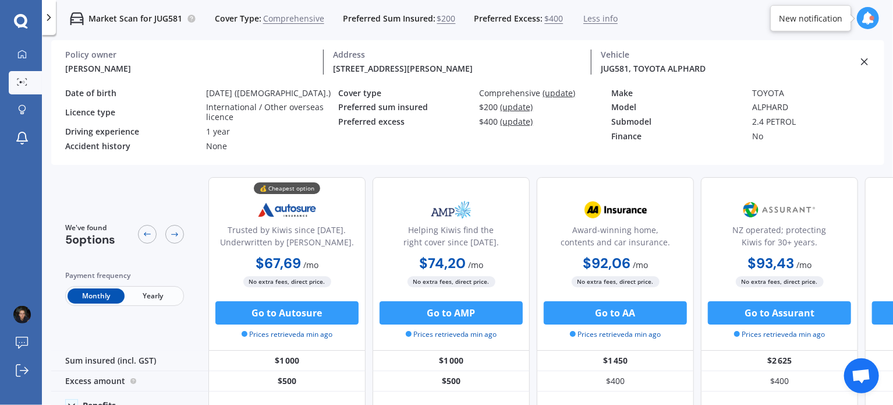
click at [524, 107] on span "(update)" at bounding box center [517, 106] width 33 height 11
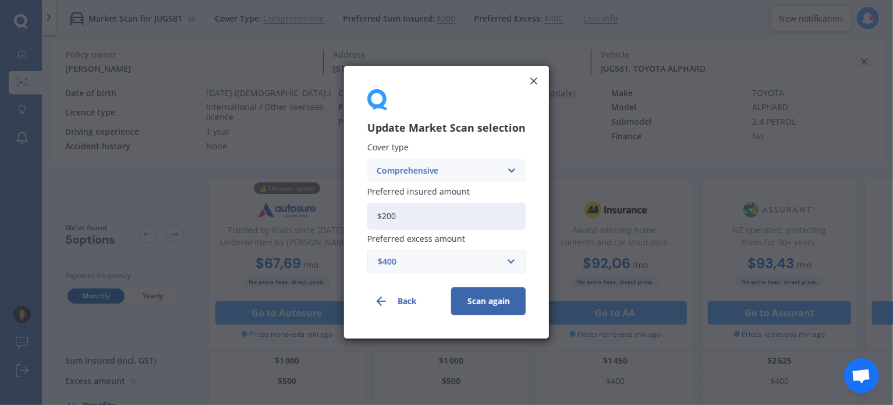
click at [419, 215] on input "$200" at bounding box center [446, 216] width 158 height 27
click at [388, 265] on div "$400" at bounding box center [439, 262] width 123 height 13
click at [409, 217] on input "$200" at bounding box center [446, 216] width 158 height 27
type input "$2"
type input "$9"
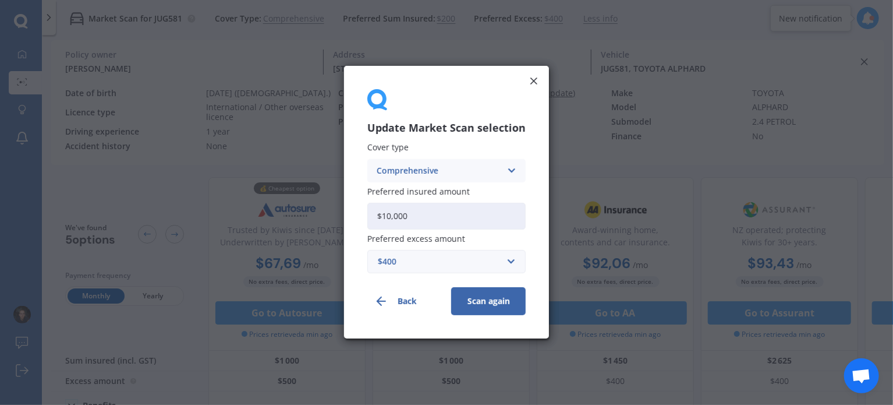
type input "$10,000"
click at [438, 263] on div "$400" at bounding box center [439, 262] width 123 height 13
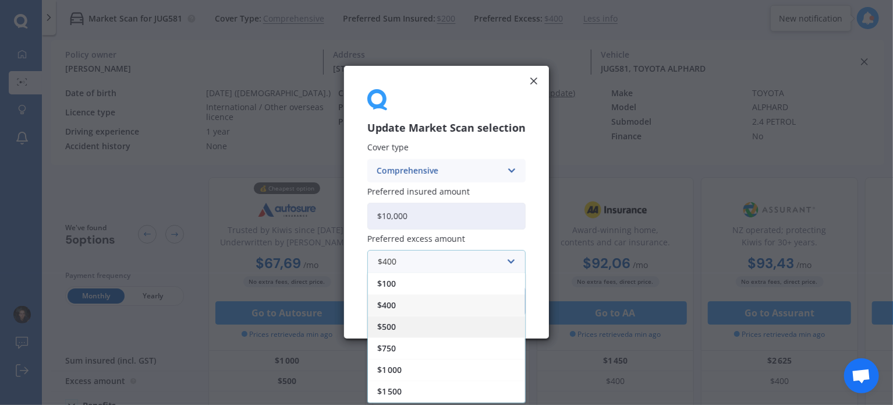
click at [458, 325] on div "$500" at bounding box center [446, 327] width 157 height 22
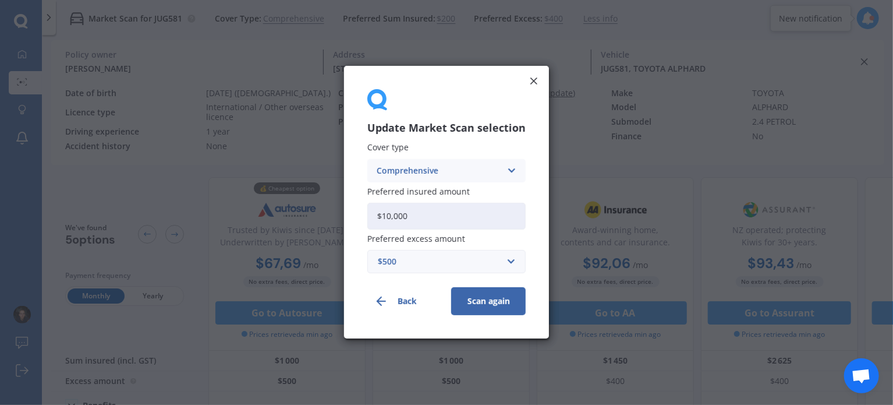
click at [488, 300] on button "Scan again" at bounding box center [488, 302] width 75 height 28
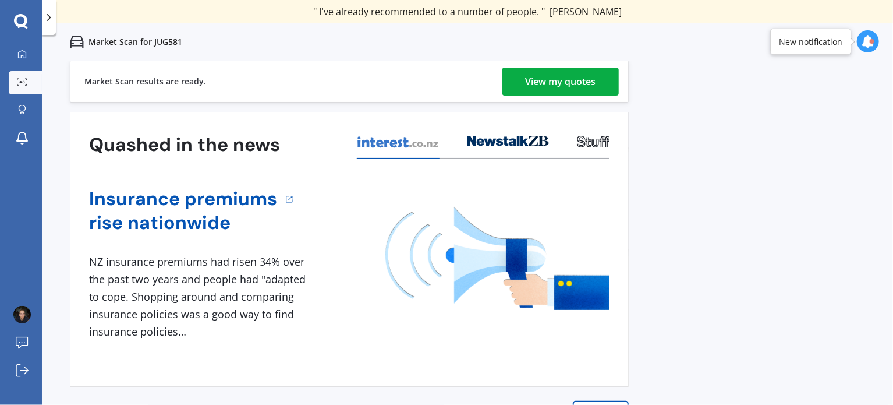
click at [577, 77] on div "View my quotes" at bounding box center [561, 82] width 70 height 28
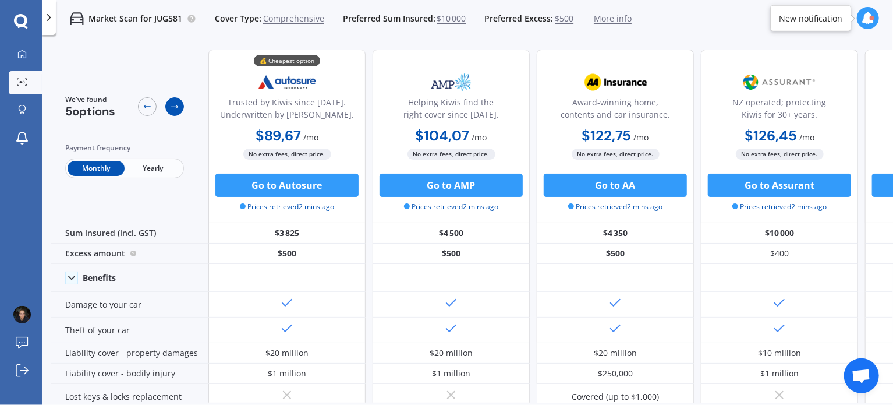
click at [181, 107] on div at bounding box center [174, 106] width 19 height 19
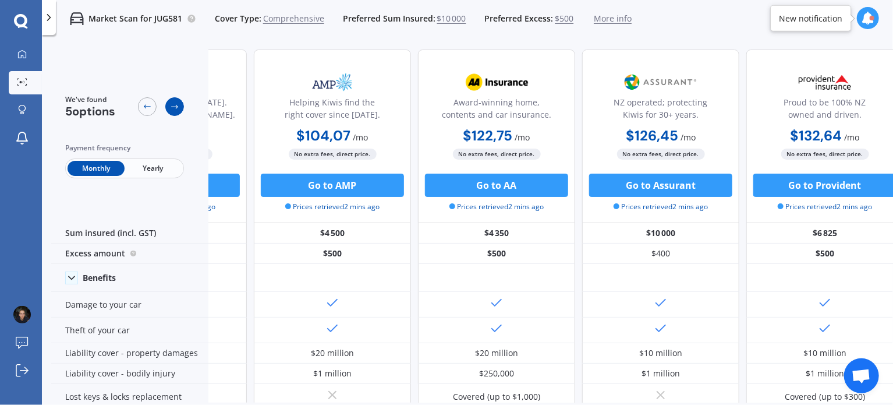
scroll to position [0, 134]
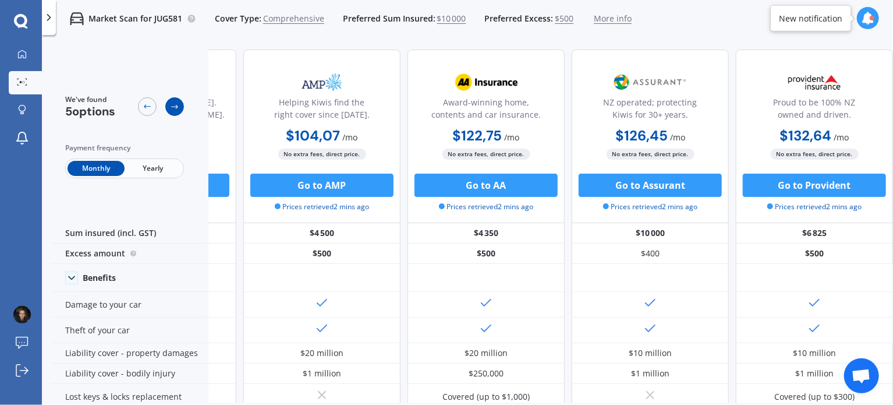
click at [181, 107] on div at bounding box center [174, 106] width 19 height 19
click at [142, 112] on div at bounding box center [147, 106] width 19 height 19
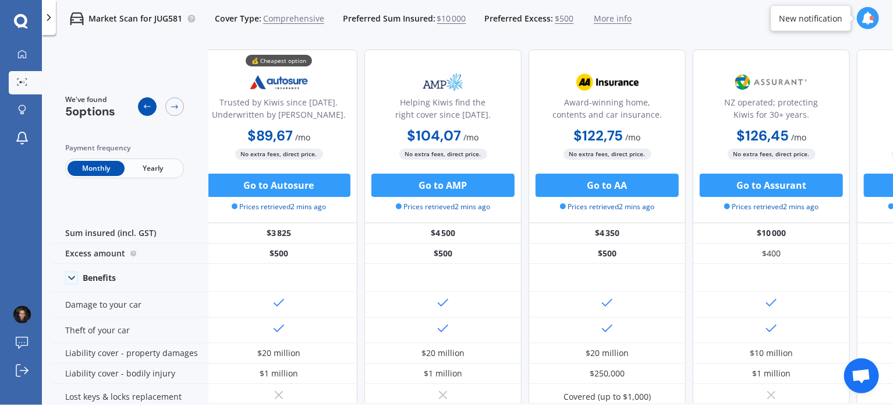
scroll to position [0, 0]
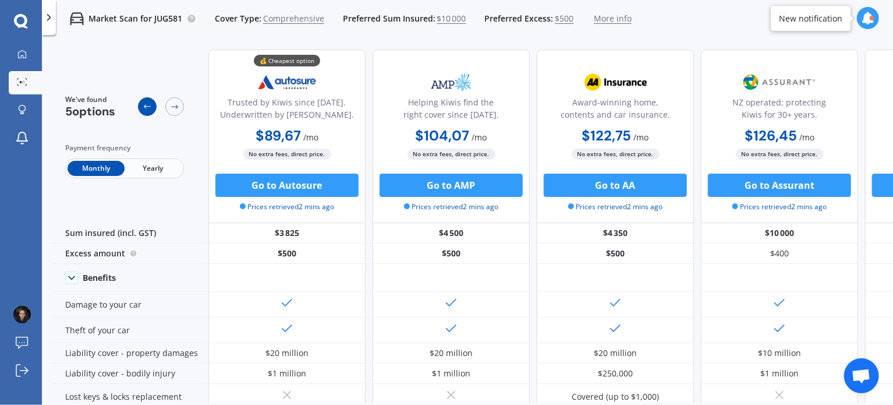
click at [142, 112] on div at bounding box center [147, 106] width 19 height 19
